Goal: Task Accomplishment & Management: Use online tool/utility

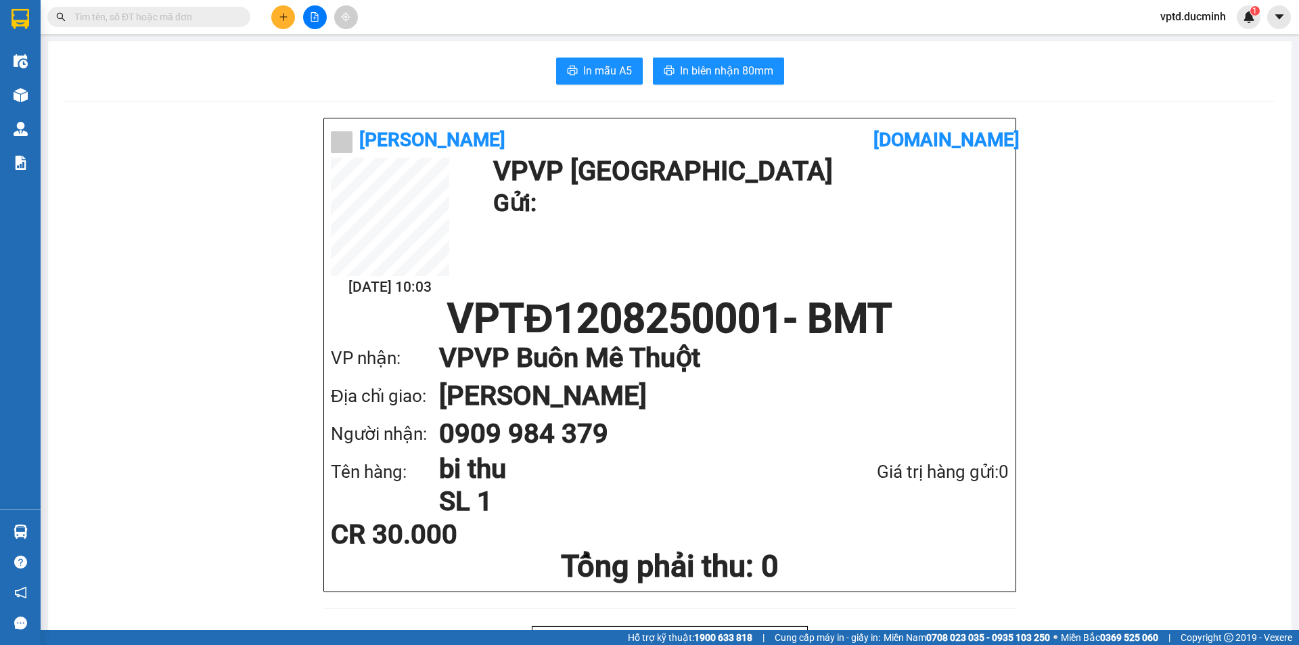
click at [108, 17] on input "text" at bounding box center [154, 16] width 160 height 15
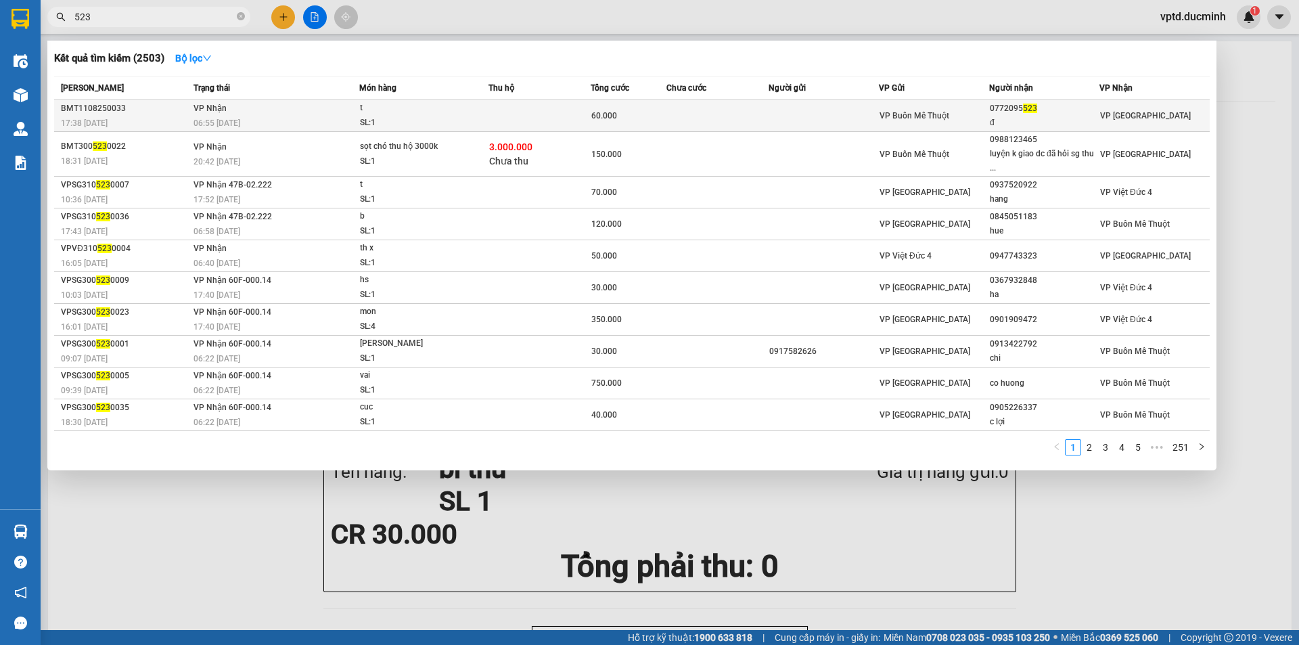
type input "523"
click at [1018, 110] on div "0772095 523" at bounding box center [1044, 108] width 109 height 14
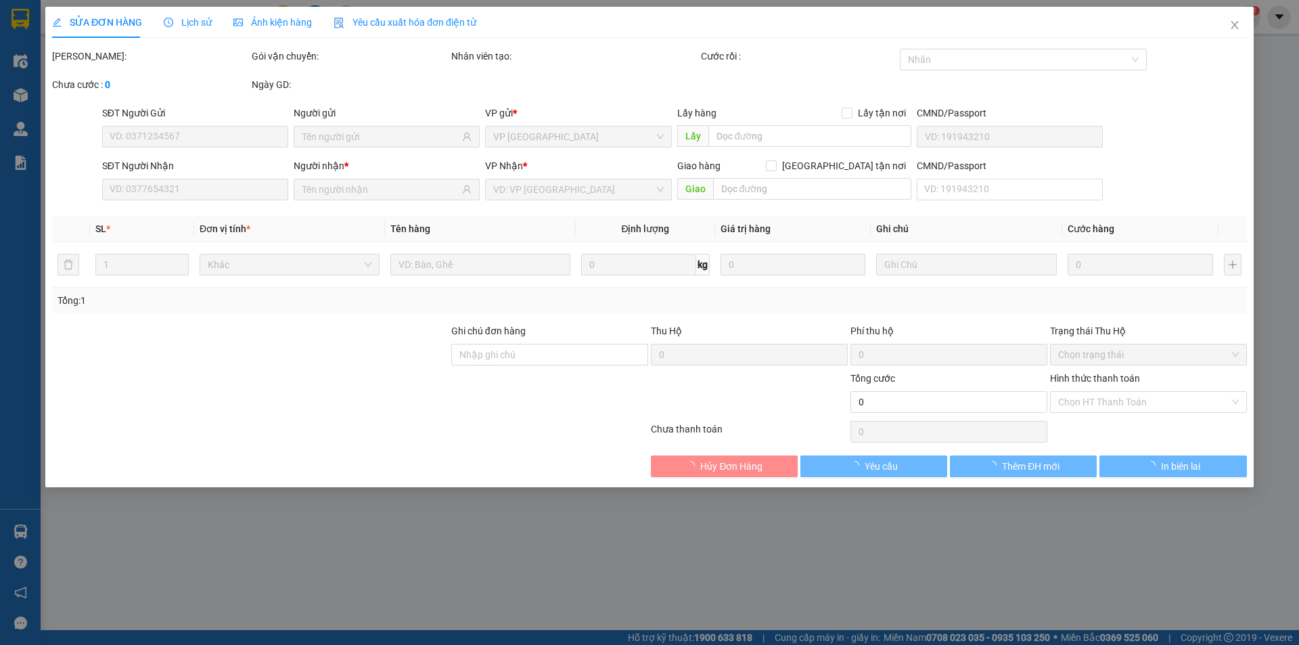
type input "0772095523"
type input "đ"
type input "60.000"
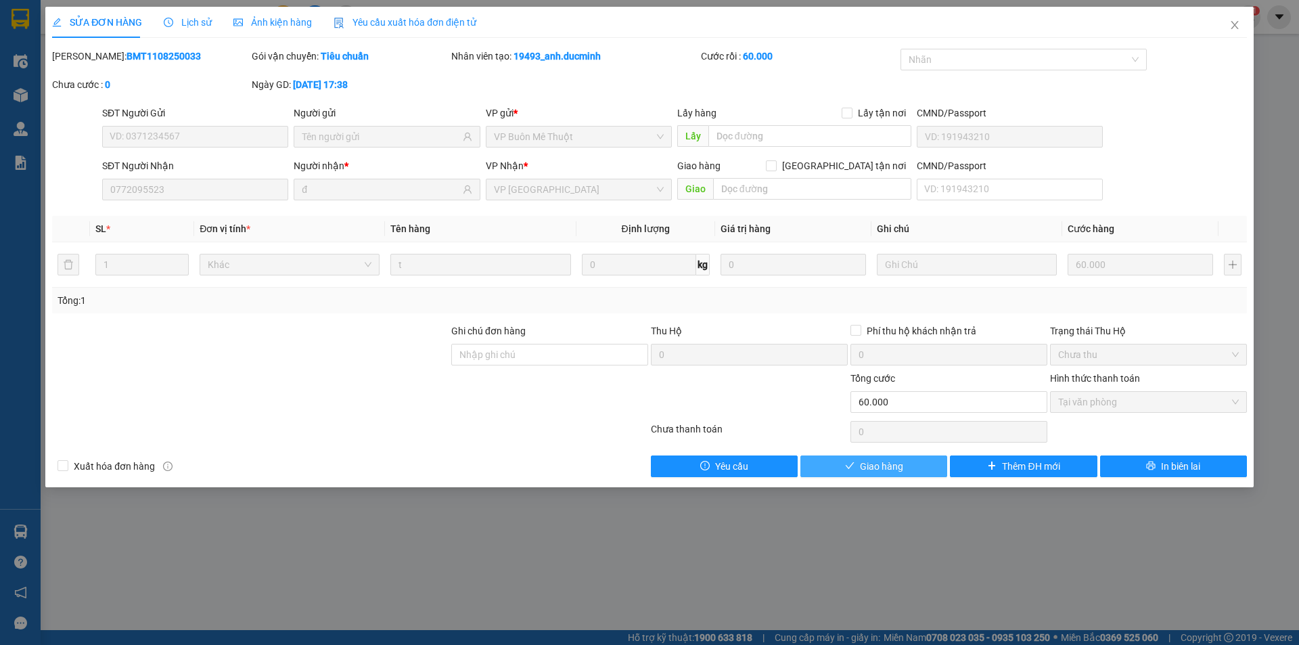
click at [924, 458] on button "Giao hàng" at bounding box center [873, 466] width 147 height 22
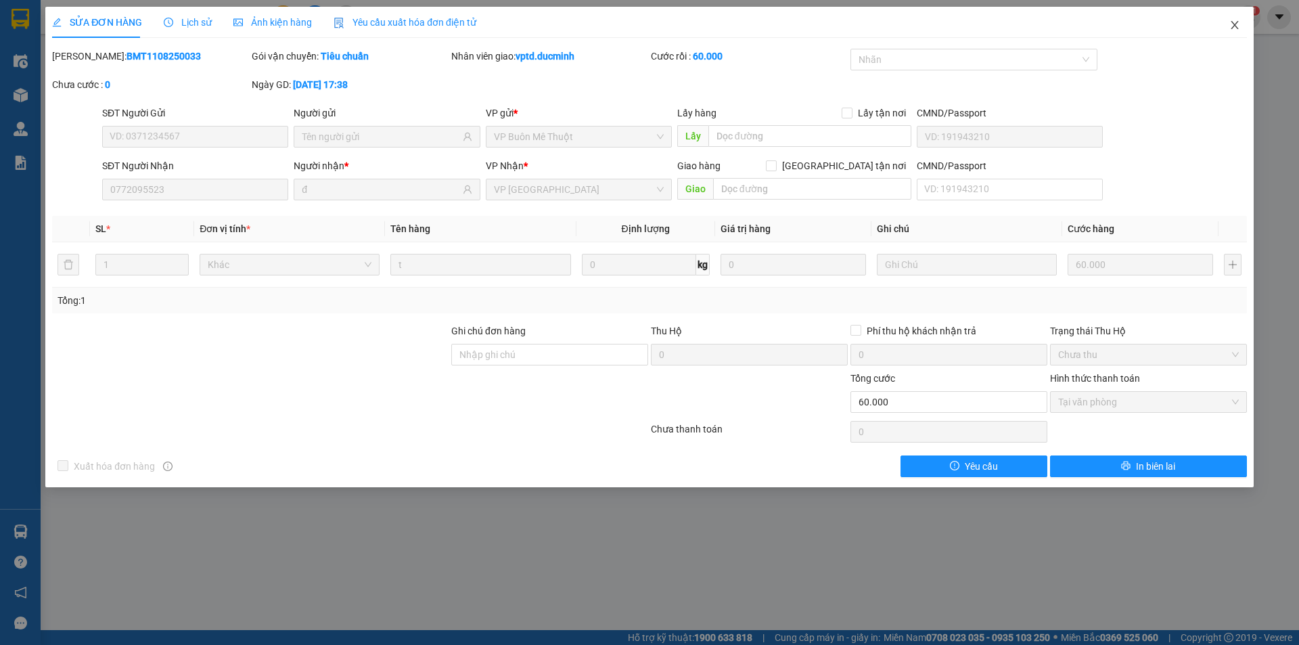
click at [1237, 24] on icon "close" at bounding box center [1234, 25] width 7 height 8
